Goal: Task Accomplishment & Management: Use online tool/utility

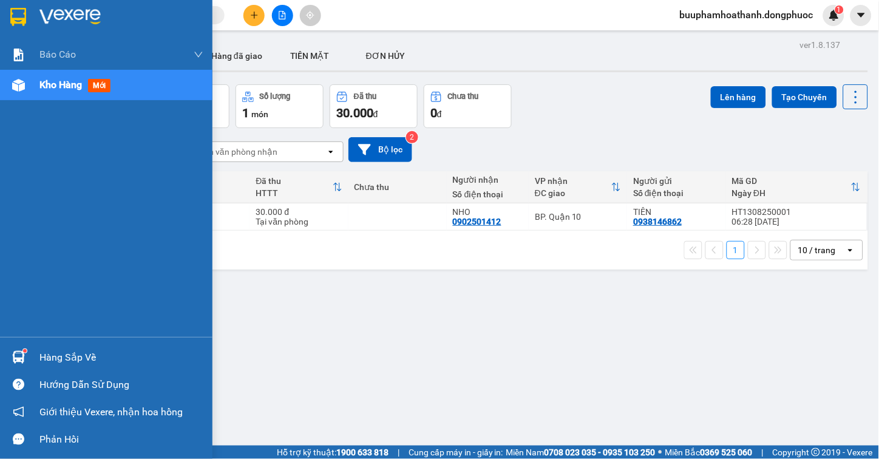
click at [68, 347] on div "Hàng sắp về" at bounding box center [106, 356] width 212 height 27
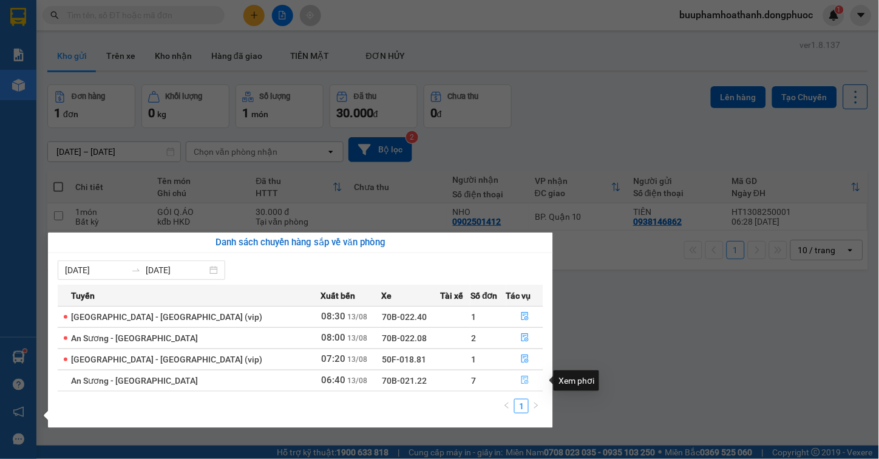
click at [524, 380] on button "button" at bounding box center [525, 380] width 36 height 19
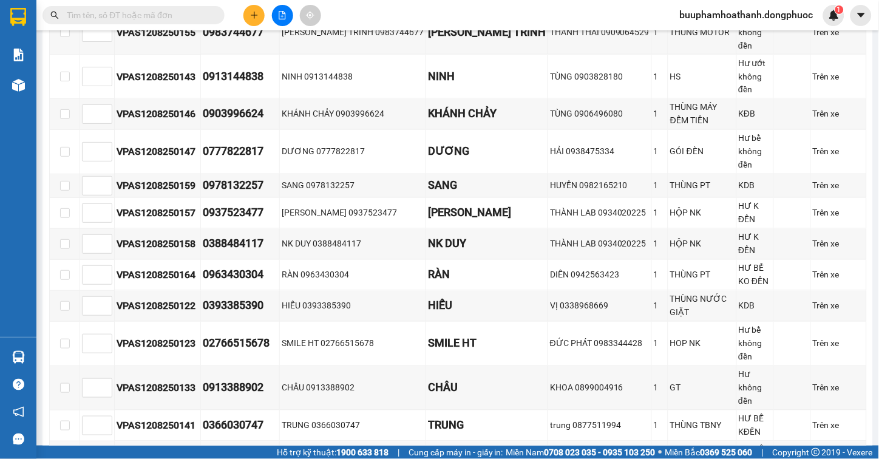
scroll to position [742, 0]
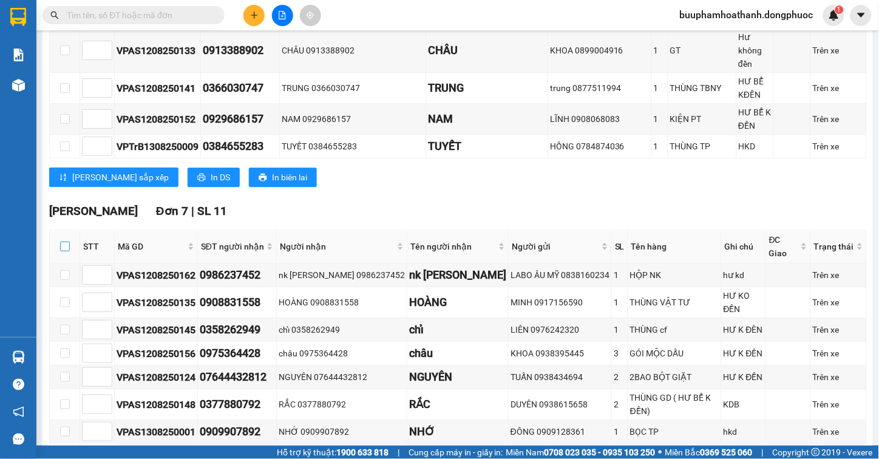
click at [60, 240] on label at bounding box center [65, 246] width 10 height 13
click at [60, 242] on input "checkbox" at bounding box center [65, 247] width 10 height 10
checkbox input "true"
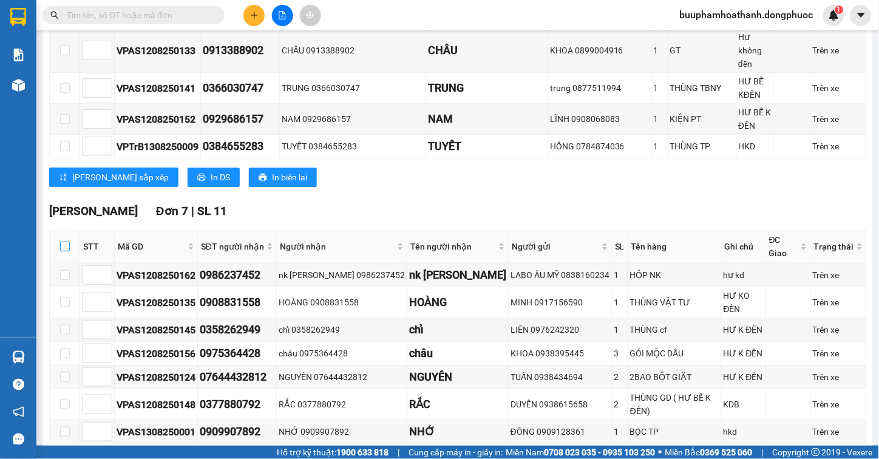
checkbox input "true"
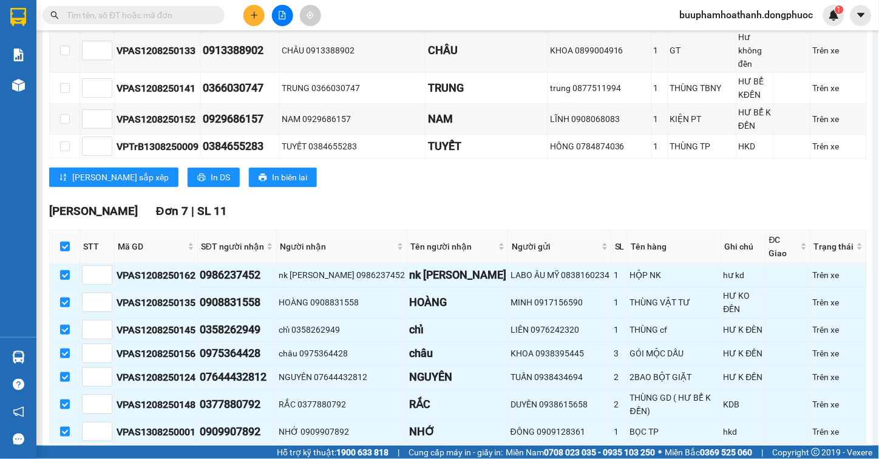
click at [211, 456] on span "Nhập kho nhận" at bounding box center [240, 462] width 59 height 13
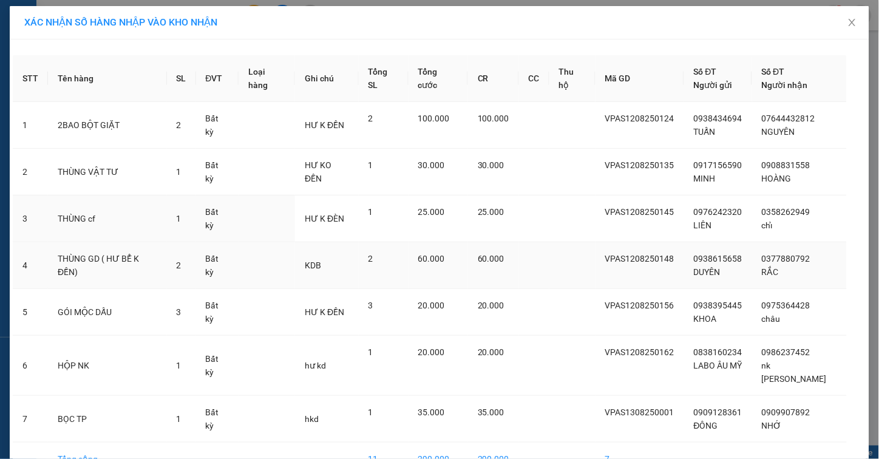
scroll to position [58, 0]
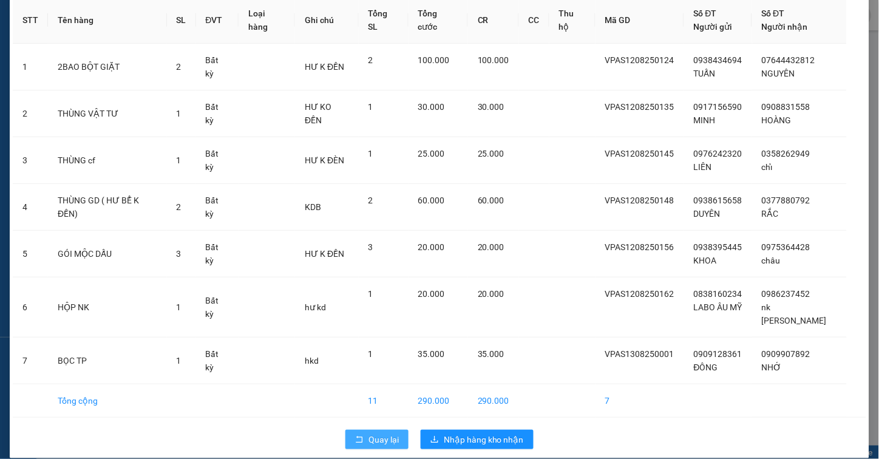
click at [358, 435] on icon "rollback" at bounding box center [359, 439] width 8 height 8
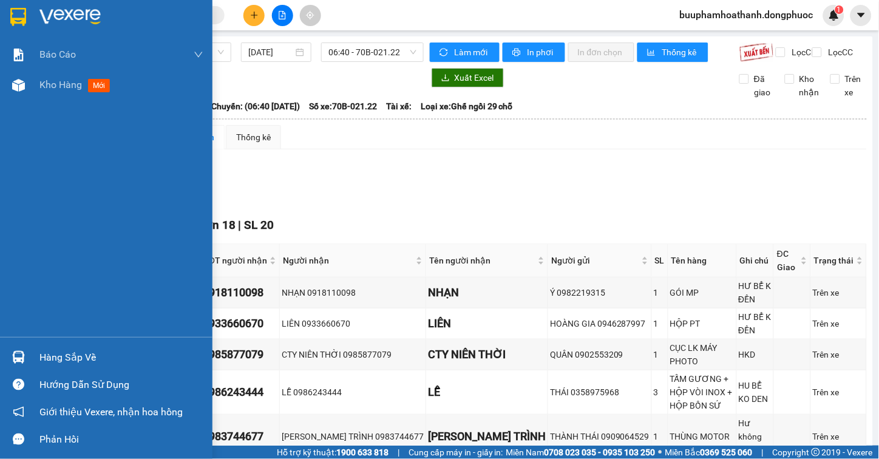
click at [21, 351] on img at bounding box center [18, 357] width 13 height 13
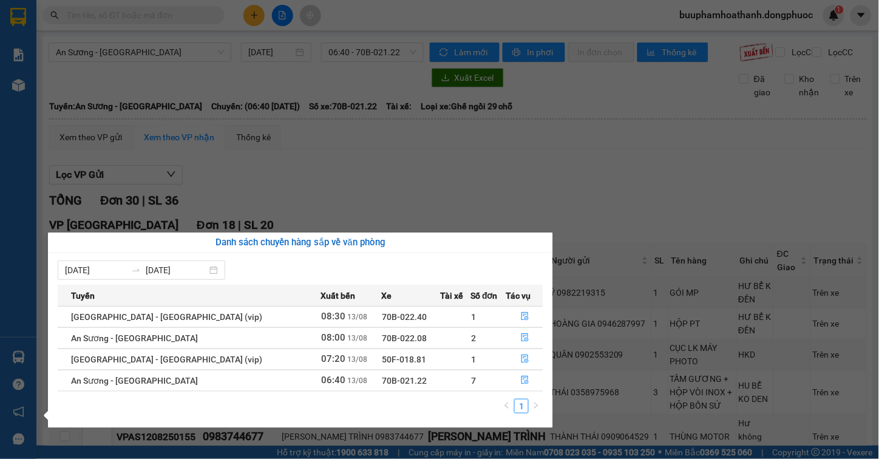
click at [533, 188] on section "Kết quả tìm kiếm ( 0 ) Bộ lọc No Data buuphamhoathanh.dongphuoc 1 Báo cáo Mẫu 1…" at bounding box center [439, 229] width 879 height 459
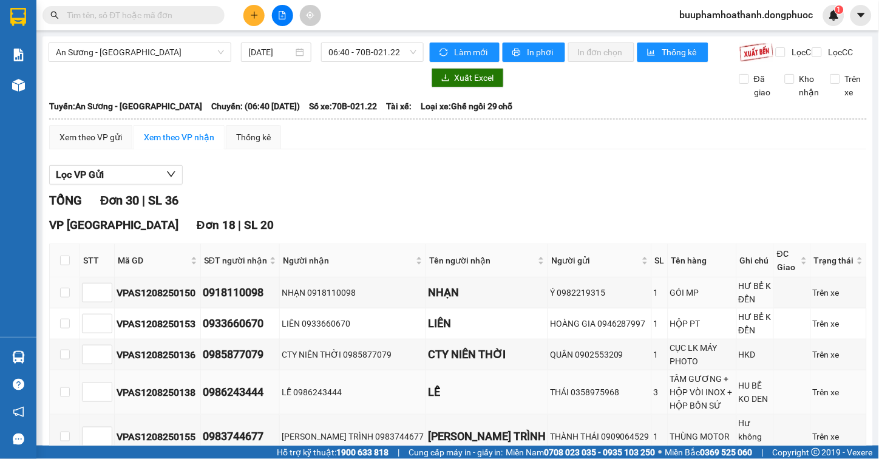
scroll to position [67, 0]
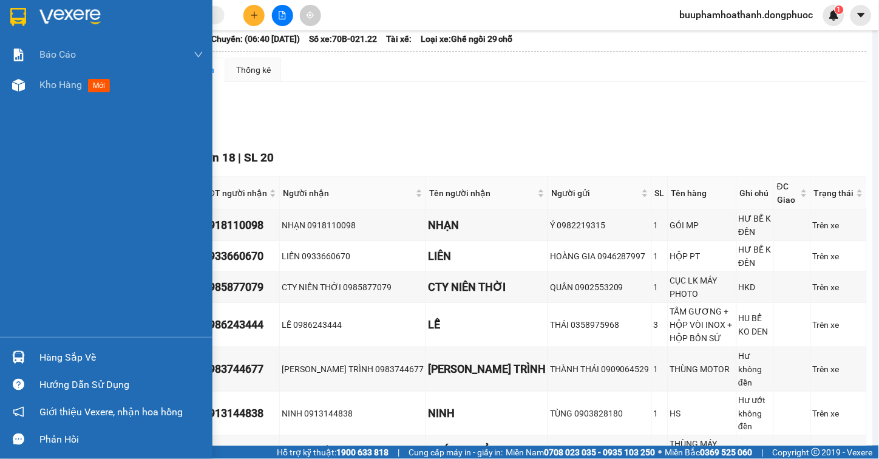
click at [17, 362] on img at bounding box center [18, 357] width 13 height 13
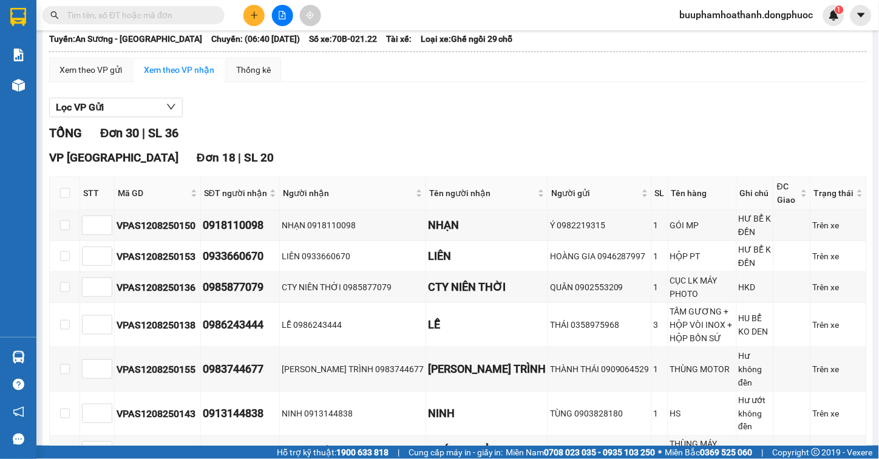
drag, startPoint x: 414, startPoint y: 135, endPoint x: 314, endPoint y: 4, distance: 164.5
click at [410, 132] on section "Kết quả tìm kiếm ( 0 ) Bộ lọc No Data buuphamhoathanh.dongphuoc 1 Báo cáo Mẫu 1…" at bounding box center [439, 229] width 879 height 459
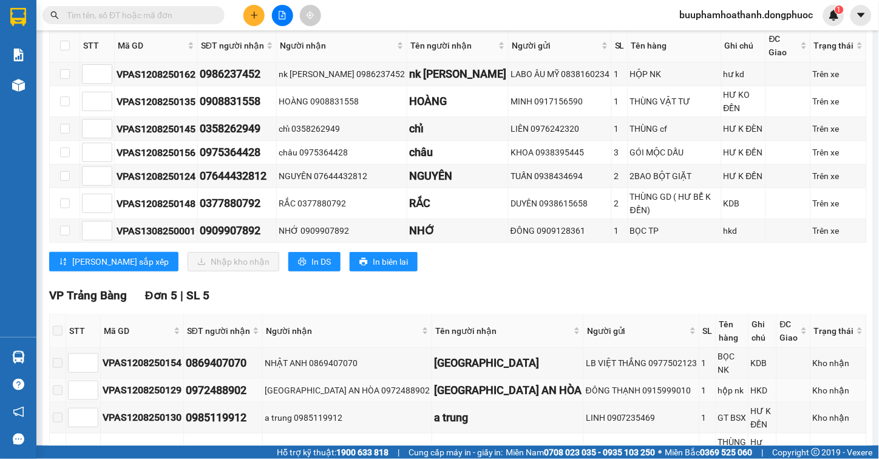
scroll to position [808, 0]
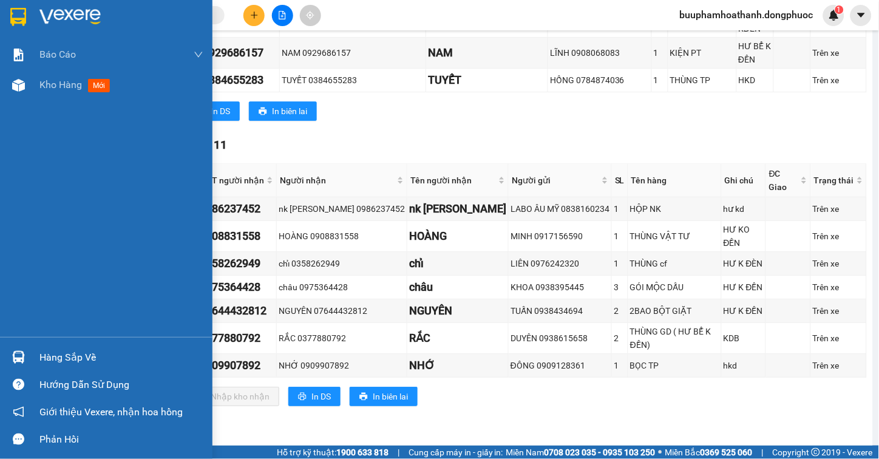
click at [29, 355] on div "Hàng sắp về" at bounding box center [106, 356] width 212 height 27
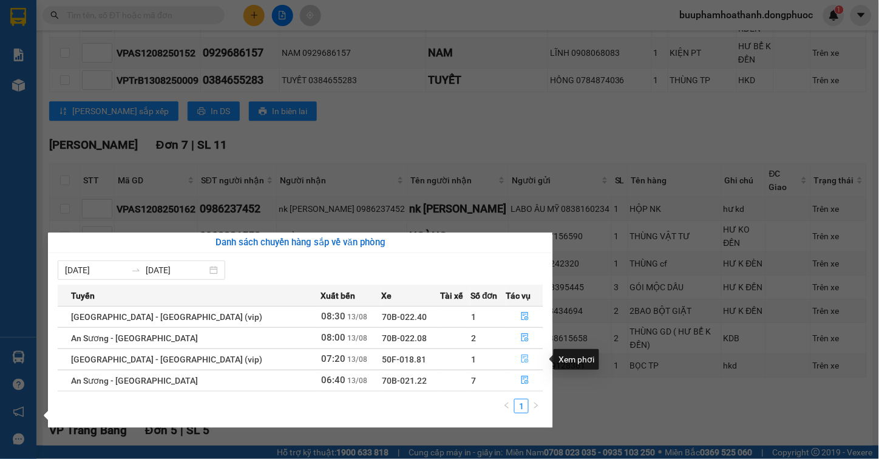
click at [521, 362] on icon "file-done" at bounding box center [525, 358] width 8 height 8
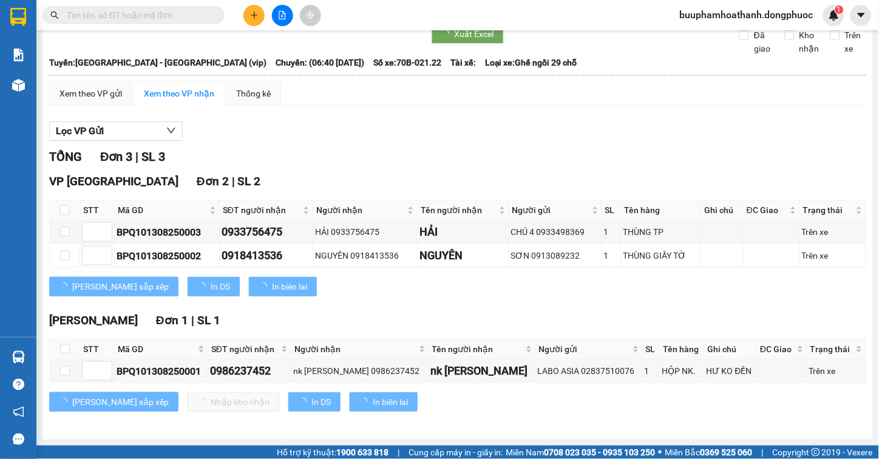
scroll to position [55, 0]
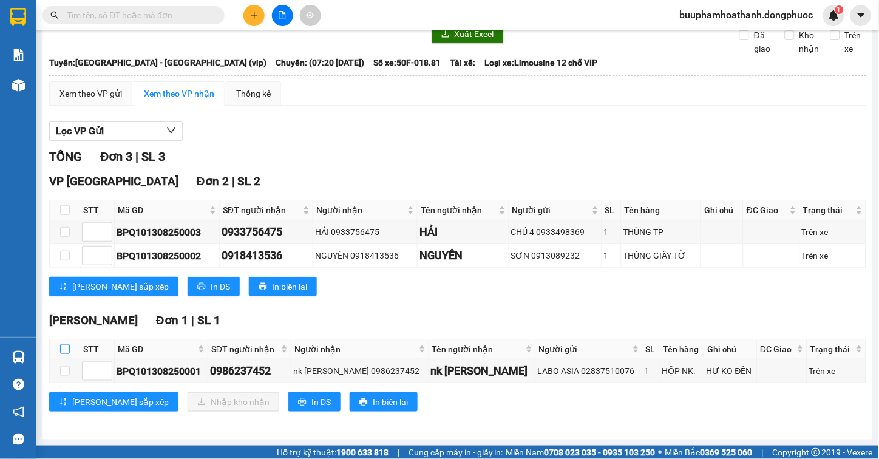
click at [60, 346] on input "checkbox" at bounding box center [65, 349] width 10 height 10
checkbox input "true"
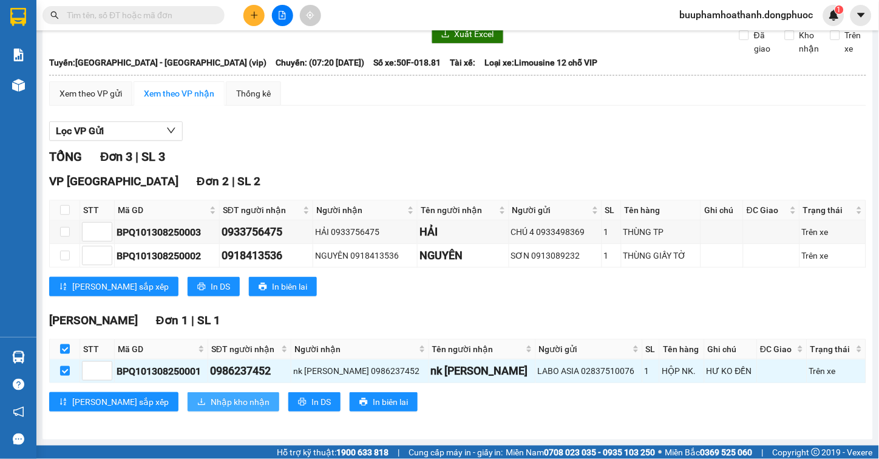
click at [211, 408] on span "Nhập kho nhận" at bounding box center [240, 401] width 59 height 13
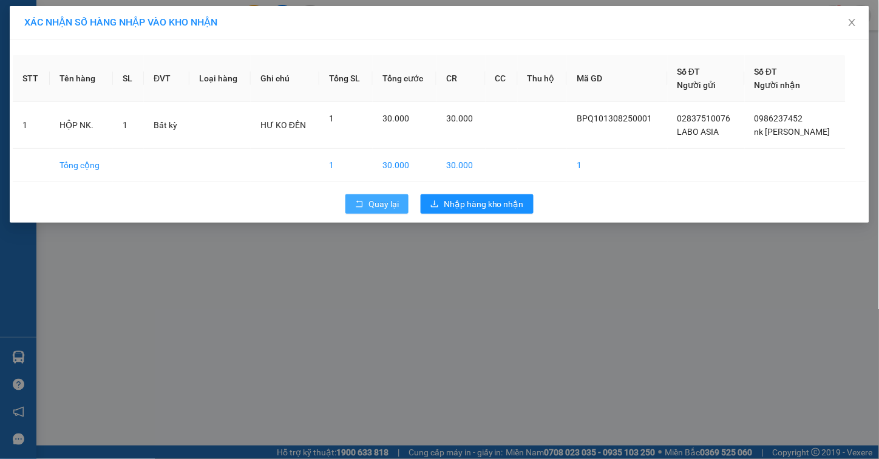
click at [361, 201] on icon "rollback" at bounding box center [359, 204] width 8 height 8
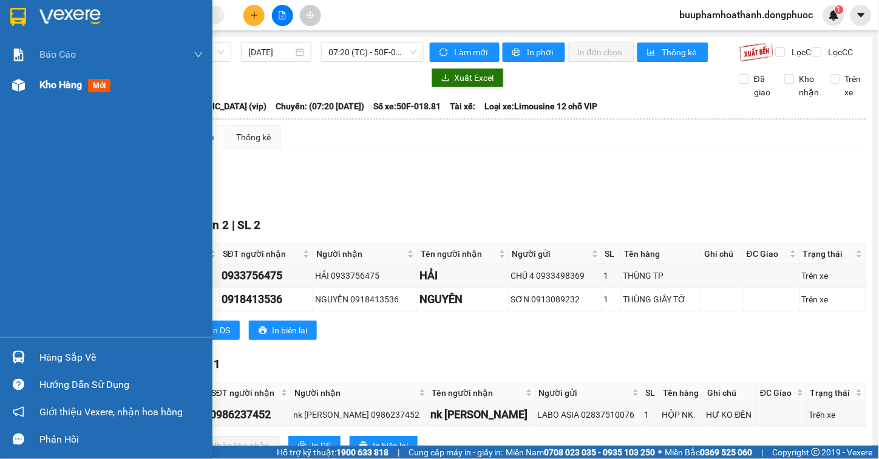
click at [67, 77] on div "Kho hàng mới" at bounding box center [77, 84] width 76 height 15
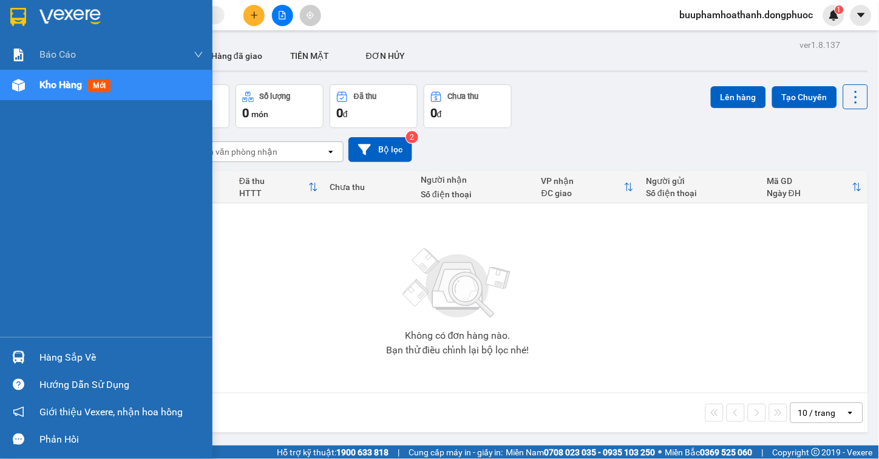
click at [33, 369] on div "Hàng sắp về" at bounding box center [106, 356] width 212 height 27
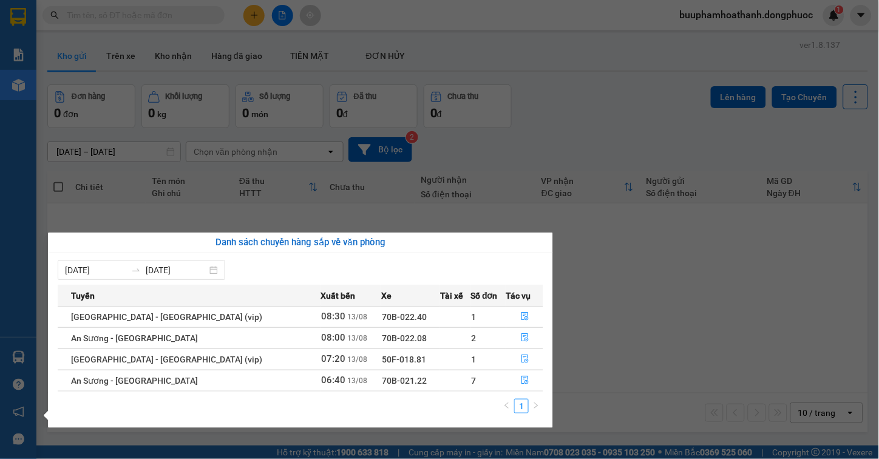
click at [31, 279] on div "Báo cáo Mẫu 1: Báo cáo dòng tiền Mẫu 1: Báo cáo dòng tiền theo nhân viên Mẫu 1:…" at bounding box center [18, 229] width 36 height 459
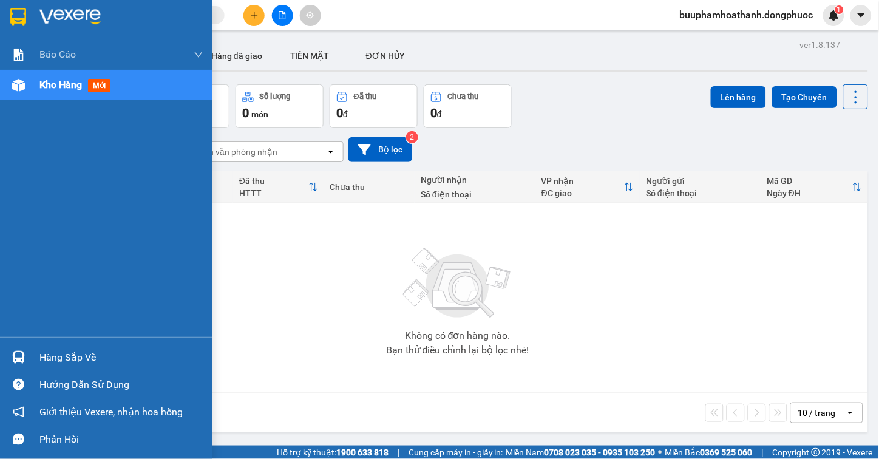
drag, startPoint x: 50, startPoint y: 347, endPoint x: 56, endPoint y: 353, distance: 8.6
click at [50, 347] on div "Hàng sắp về" at bounding box center [106, 356] width 212 height 27
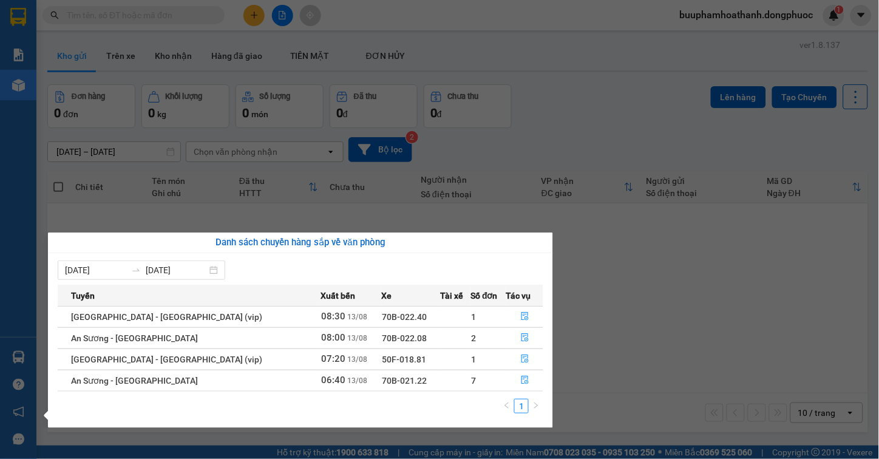
click at [559, 323] on section "Kết quả tìm kiếm ( 0 ) Bộ lọc No Data buuphamhoathanh.dongphuoc 1 Báo cáo Mẫu 1…" at bounding box center [439, 229] width 879 height 459
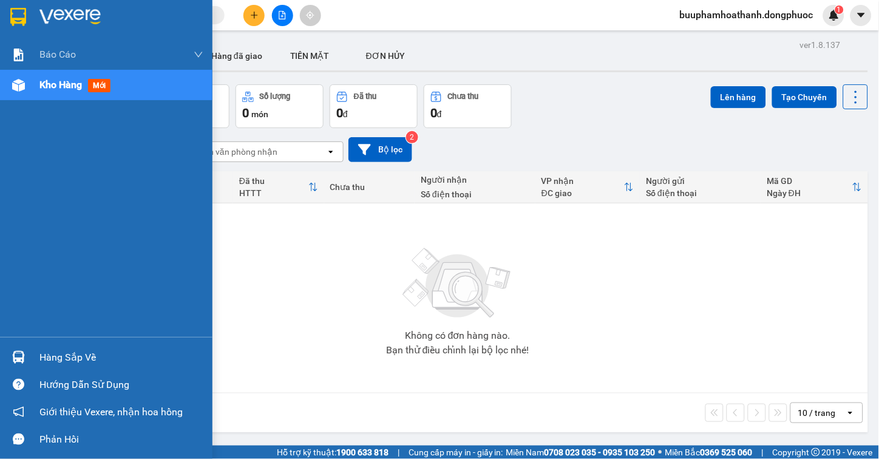
click at [19, 344] on div "Hàng sắp về" at bounding box center [106, 356] width 212 height 27
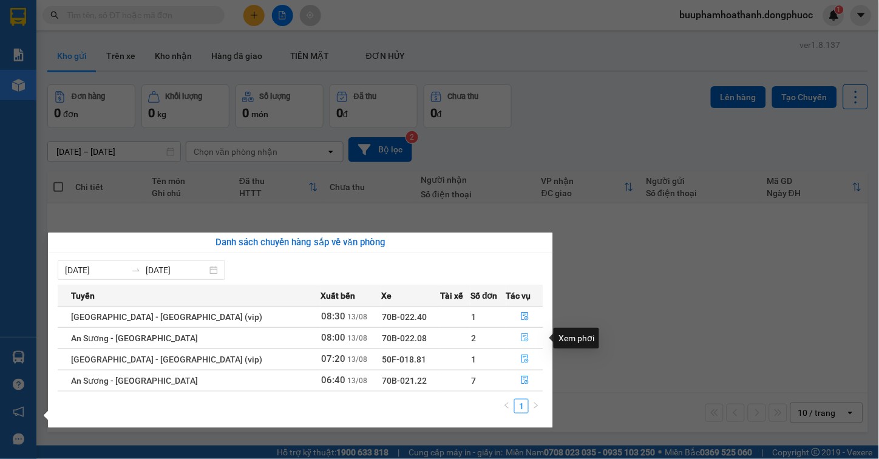
click at [526, 337] on button "button" at bounding box center [525, 337] width 36 height 19
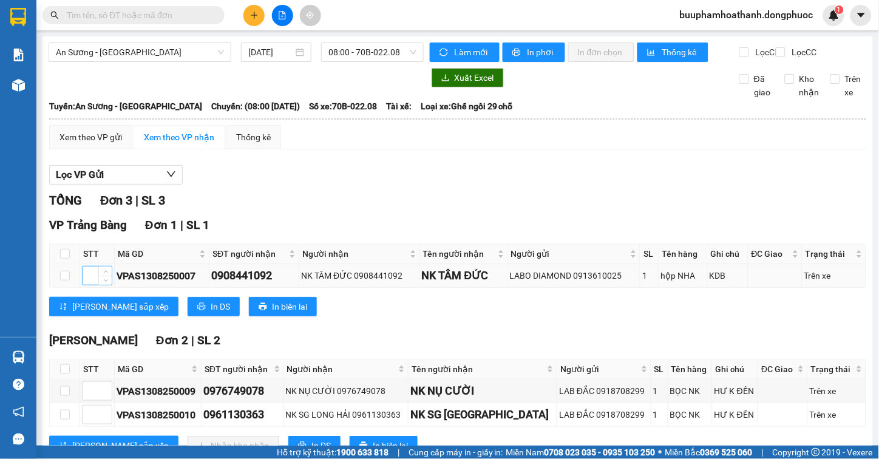
scroll to position [55, 0]
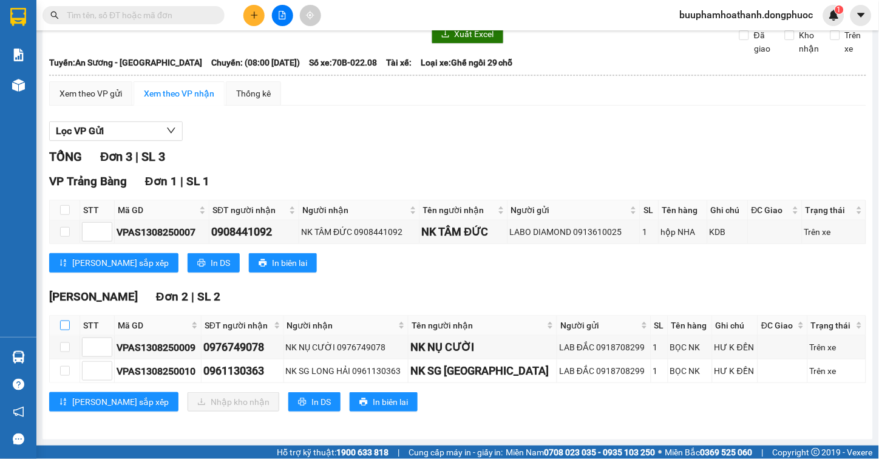
click at [64, 322] on input "checkbox" at bounding box center [65, 325] width 10 height 10
checkbox input "true"
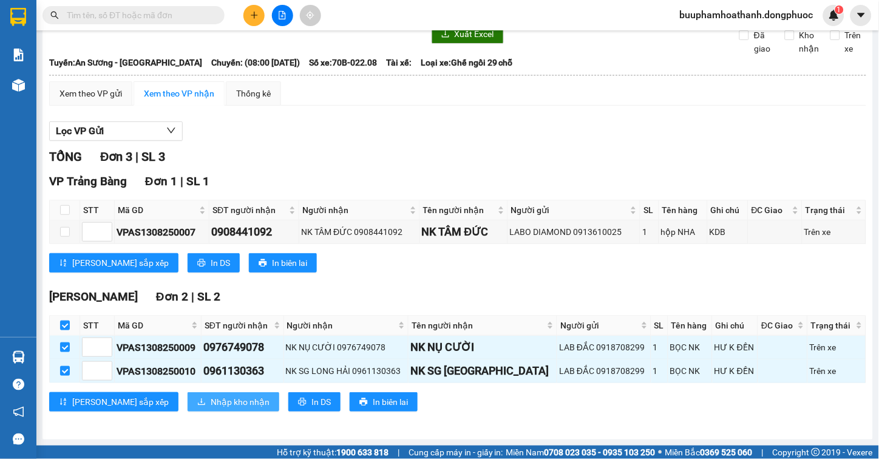
click at [211, 398] on span "Nhập kho nhận" at bounding box center [240, 401] width 59 height 13
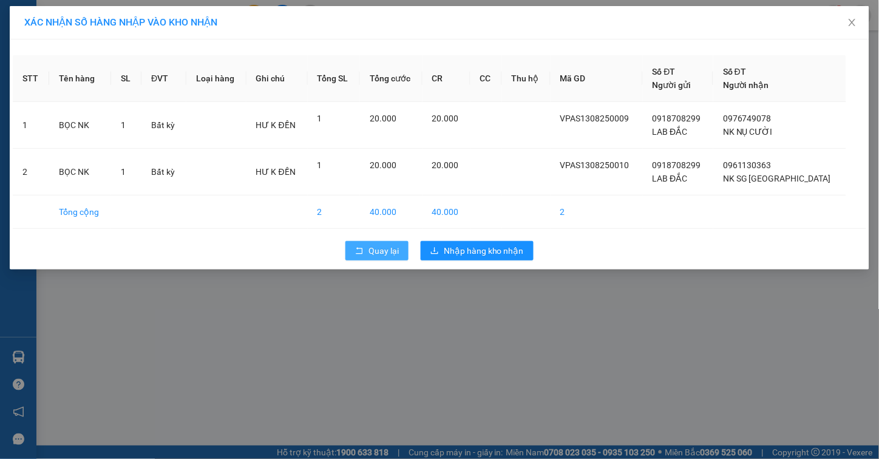
click at [362, 245] on button "Quay lại" at bounding box center [376, 250] width 63 height 19
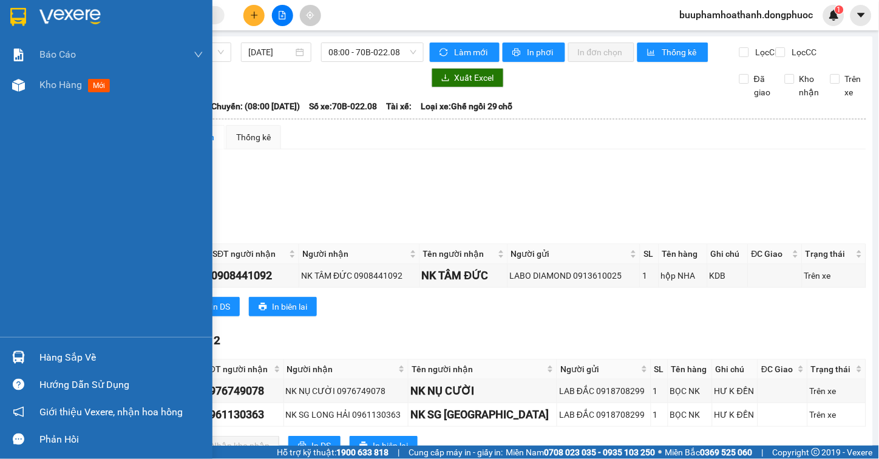
click at [25, 350] on div at bounding box center [18, 356] width 21 height 21
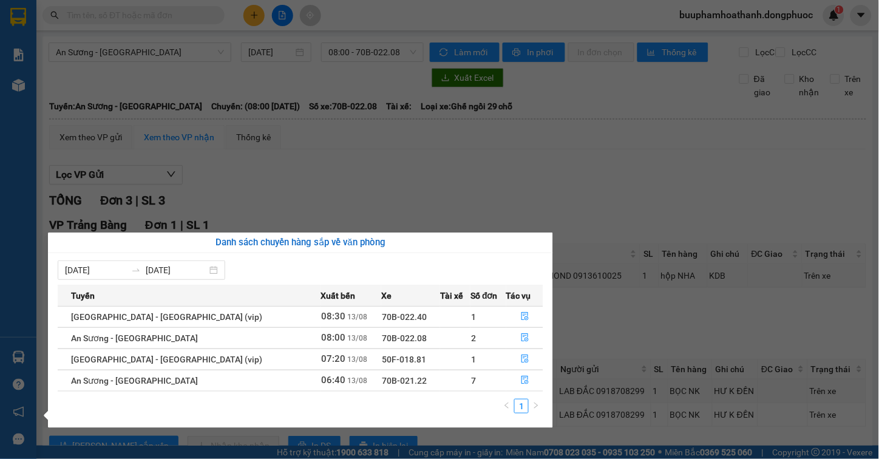
click at [411, 177] on section "Kết quả tìm kiếm ( 0 ) Bộ lọc No Data buuphamhoathanh.dongphuoc 1 Báo cáo Mẫu 1…" at bounding box center [439, 229] width 879 height 459
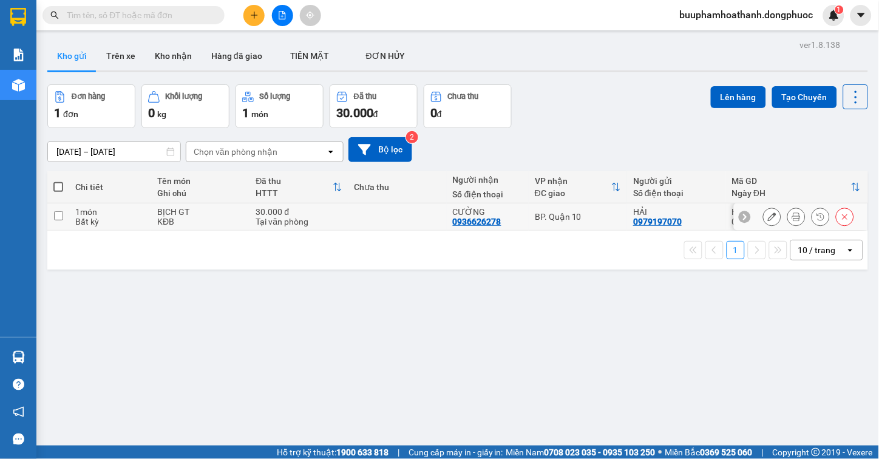
click at [59, 214] on input "checkbox" at bounding box center [58, 215] width 9 height 9
checkbox input "true"
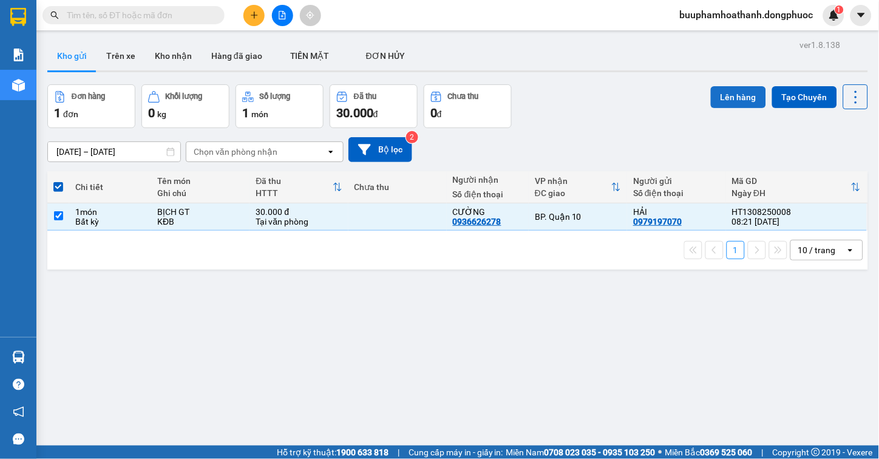
click at [717, 95] on button "Lên hàng" at bounding box center [738, 97] width 55 height 22
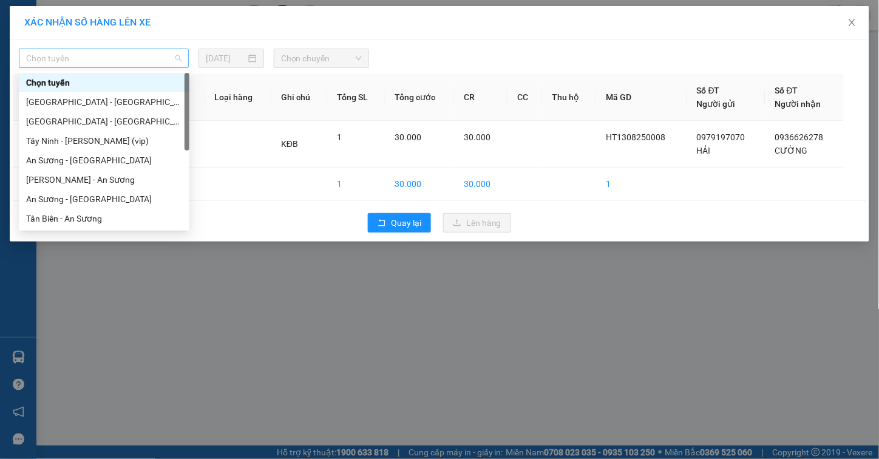
click at [120, 55] on span "Chọn tuyến" at bounding box center [103, 58] width 155 height 18
click at [124, 144] on div "Tây Ninh - Hồ Chí Minh (vip)" at bounding box center [104, 140] width 156 height 13
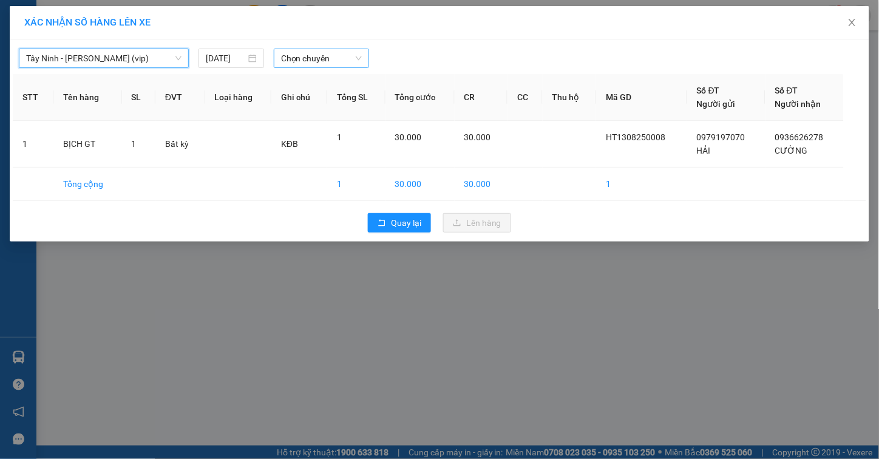
click at [302, 59] on span "Chọn chuyến" at bounding box center [321, 58] width 81 height 18
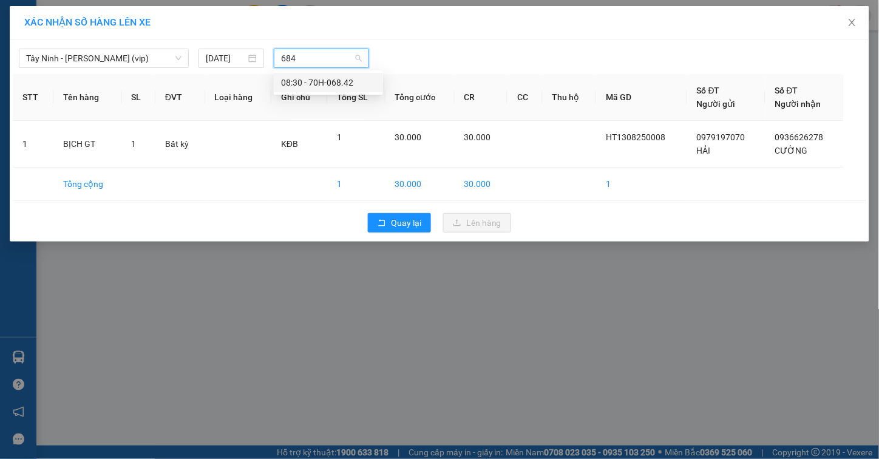
type input "6842"
click at [313, 85] on div "08:30 - 70H-068.42" at bounding box center [328, 82] width 95 height 13
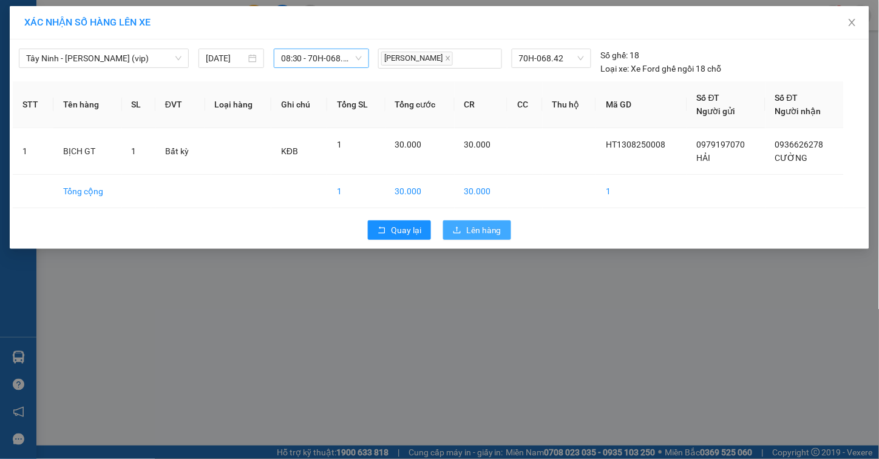
click at [469, 231] on span "Lên hàng" at bounding box center [483, 229] width 35 height 13
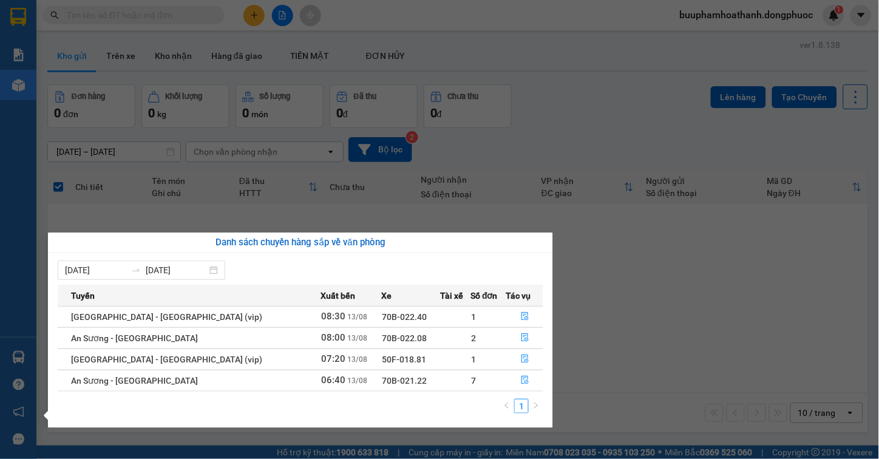
click at [654, 331] on section "Kết quả tìm kiếm ( 0 ) Bộ lọc No Data buuphamhoathanh.dongphuoc 1 Báo cáo Mẫu 1…" at bounding box center [439, 229] width 879 height 459
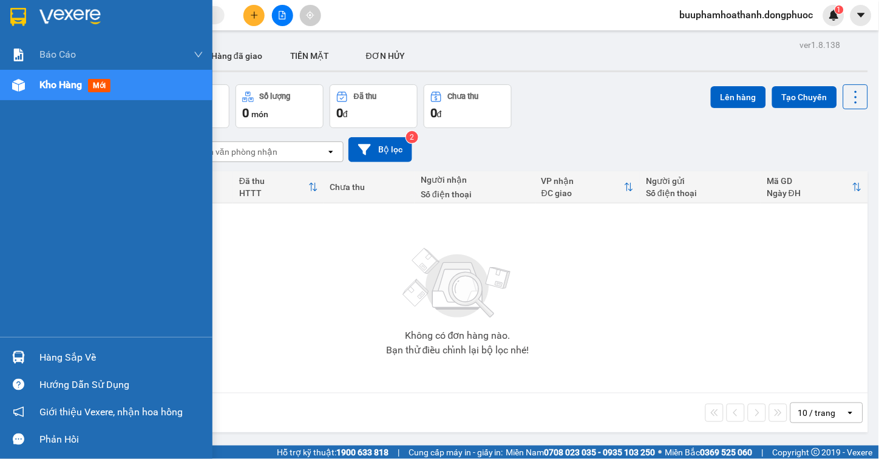
click at [75, 367] on div "Hàng sắp về" at bounding box center [106, 356] width 212 height 27
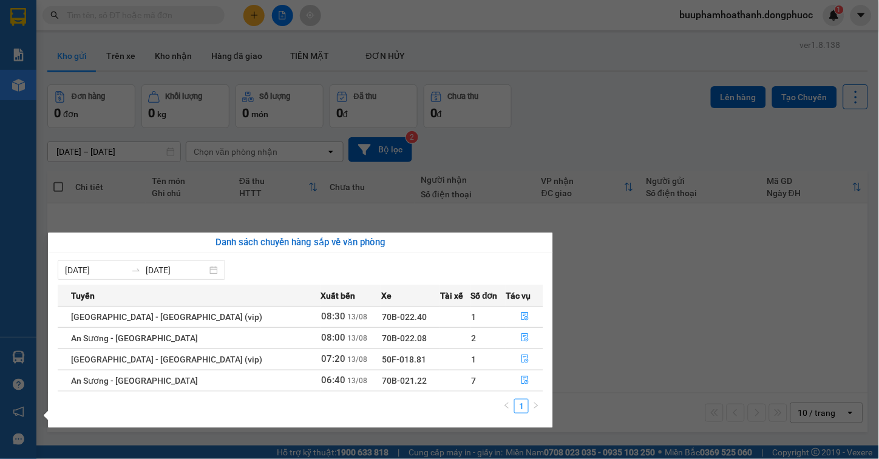
click at [734, 320] on section "Kết quả tìm kiếm ( 0 ) Bộ lọc No Data buuphamhoathanh.dongphuoc 1 Báo cáo Mẫu 1…" at bounding box center [439, 229] width 879 height 459
